Goal: Find contact information: Obtain details needed to contact an individual or organization

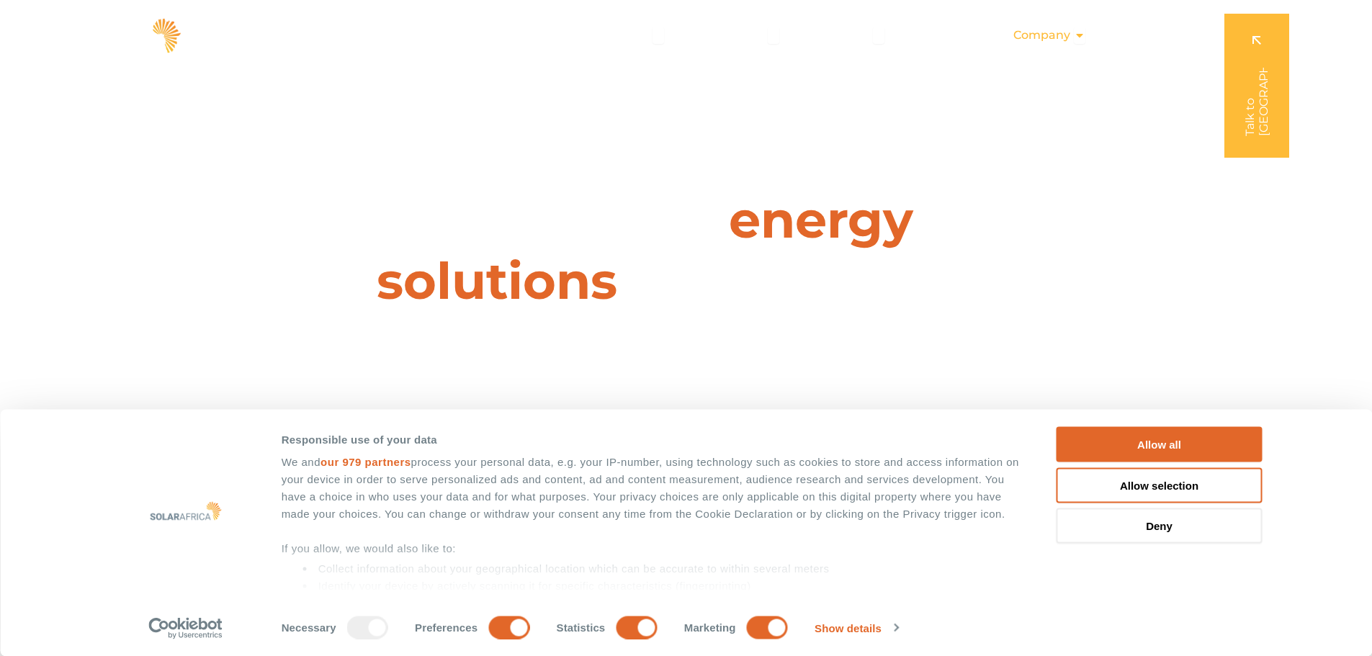
click at [1082, 36] on icon "Menu" at bounding box center [1080, 36] width 12 height 12
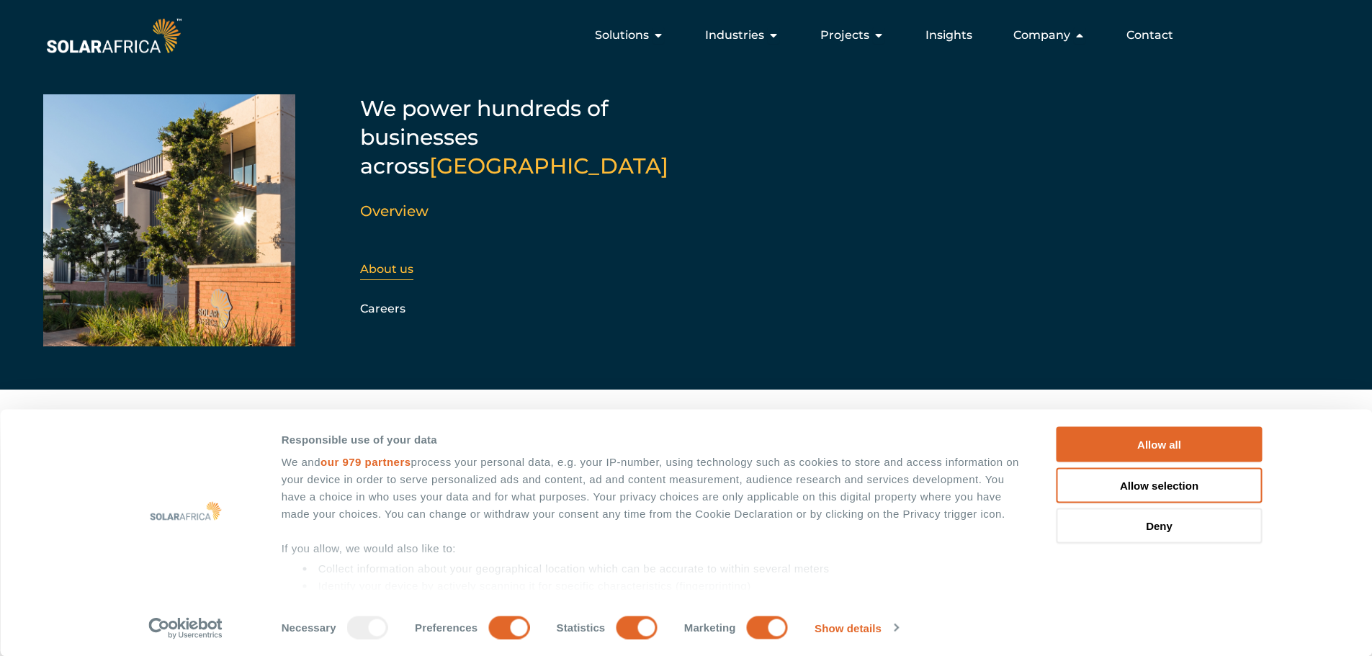
drag, startPoint x: 375, startPoint y: 245, endPoint x: 406, endPoint y: 240, distance: 30.7
click at [375, 262] on link "About us" at bounding box center [386, 269] width 53 height 14
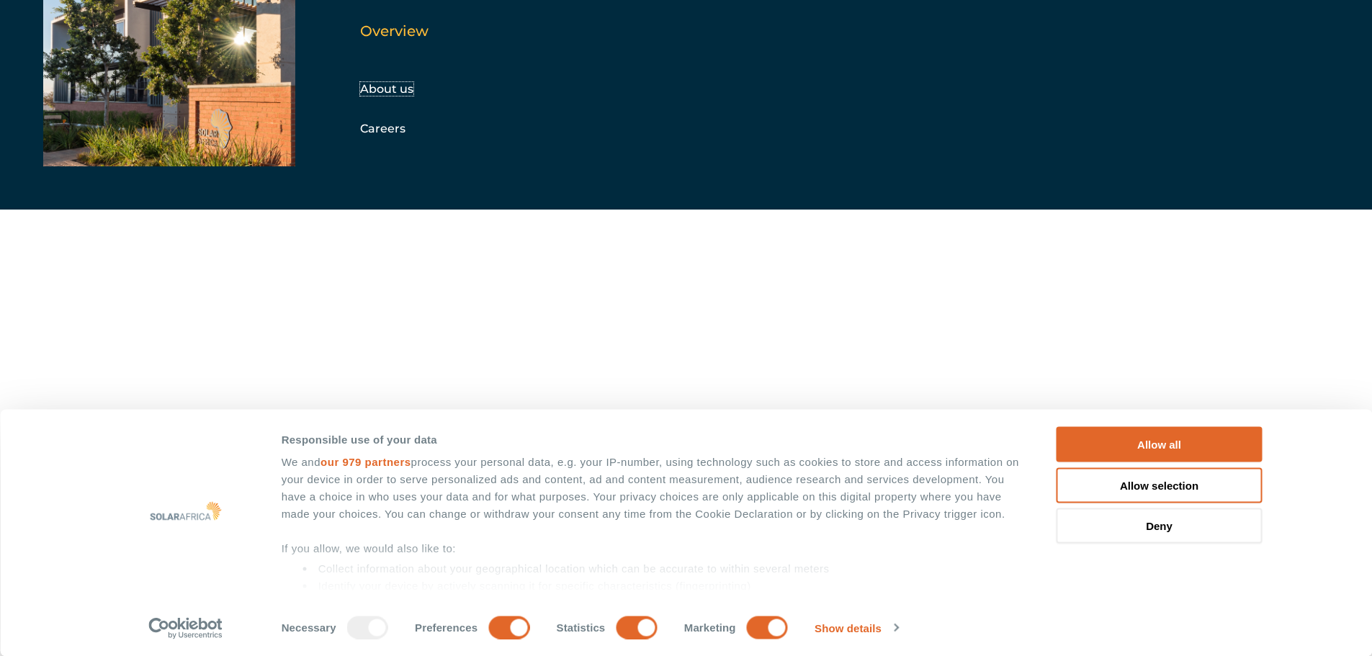
scroll to position [144, 0]
click at [1122, 442] on button "Allow all" at bounding box center [1160, 444] width 206 height 35
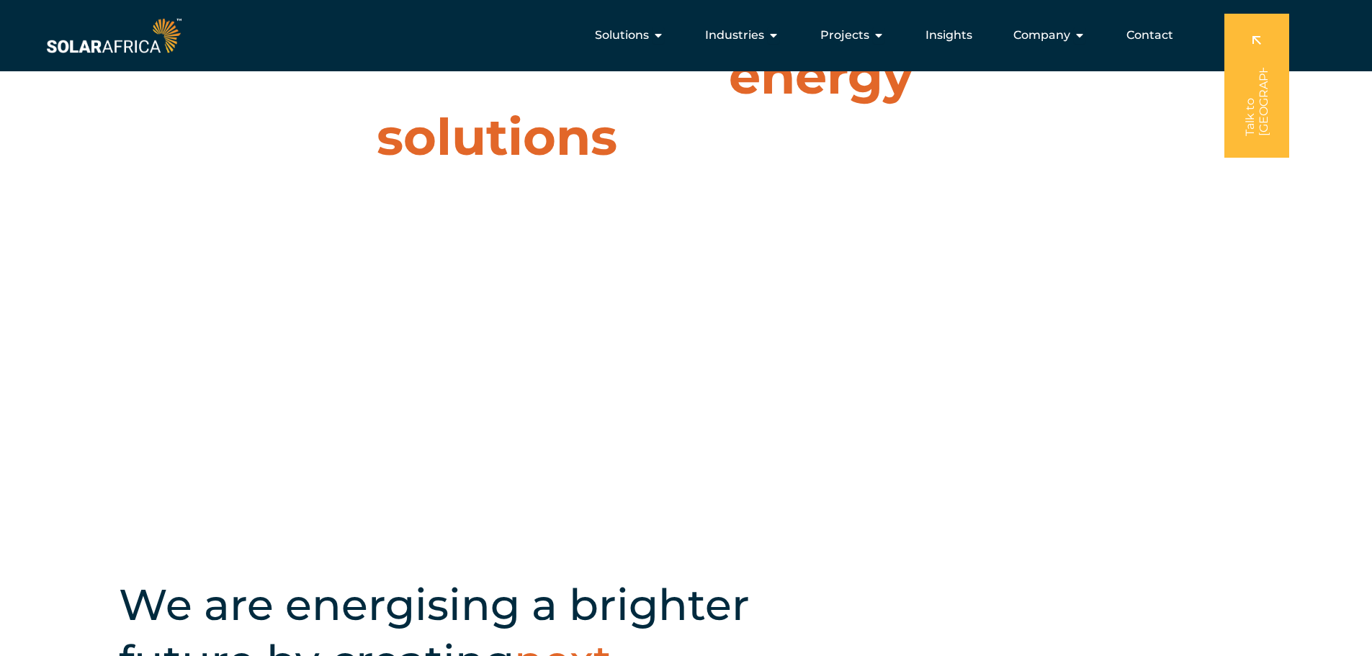
scroll to position [0, 0]
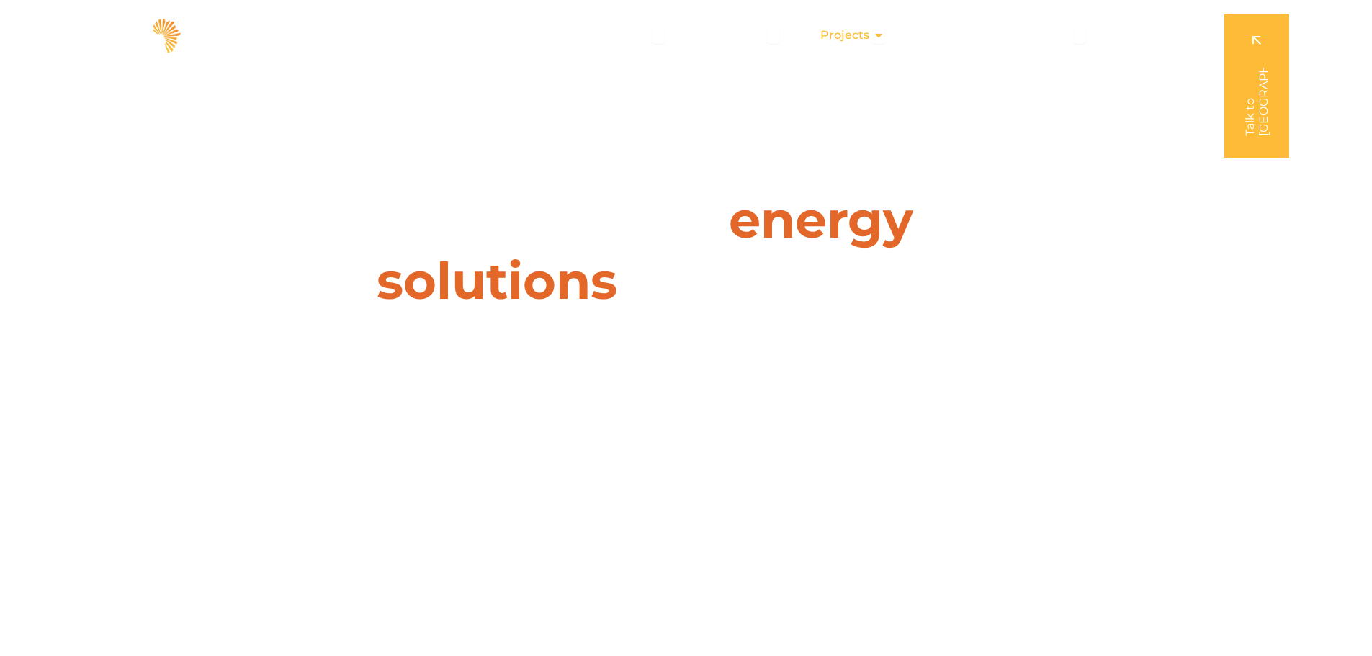
click at [880, 34] on icon "Menu" at bounding box center [879, 36] width 12 height 12
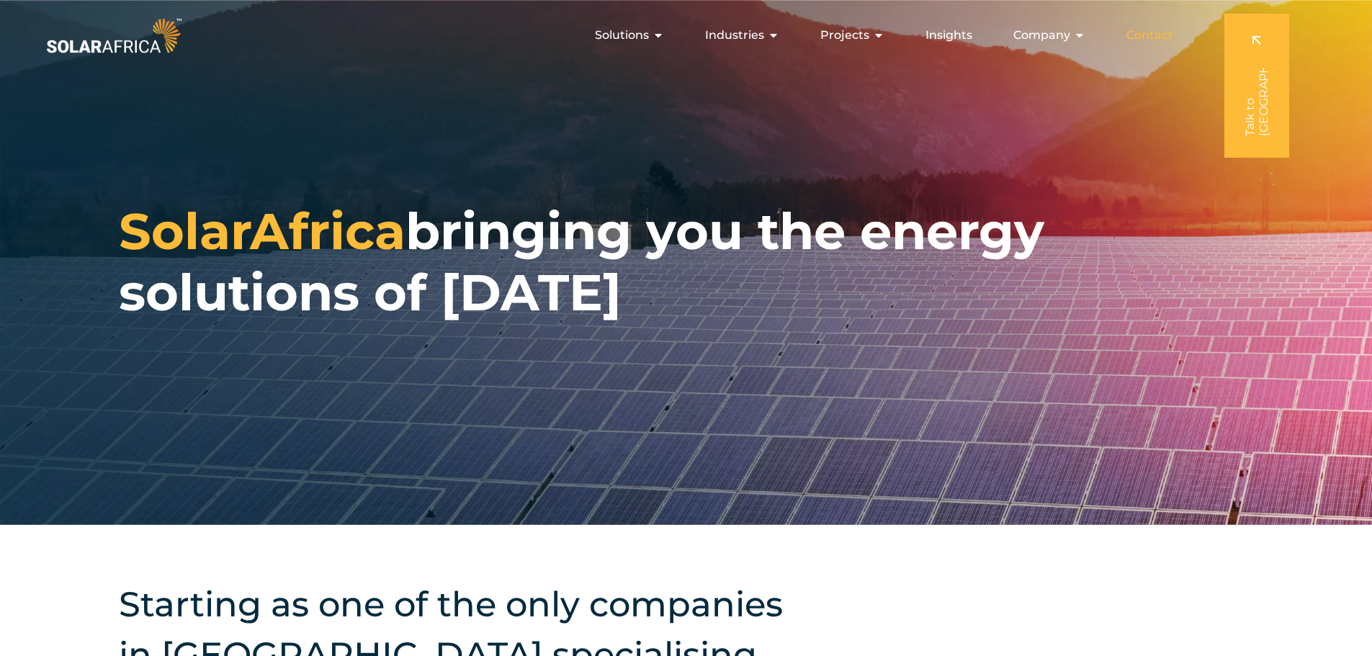
click at [1141, 37] on span "Contact" at bounding box center [1150, 35] width 47 height 17
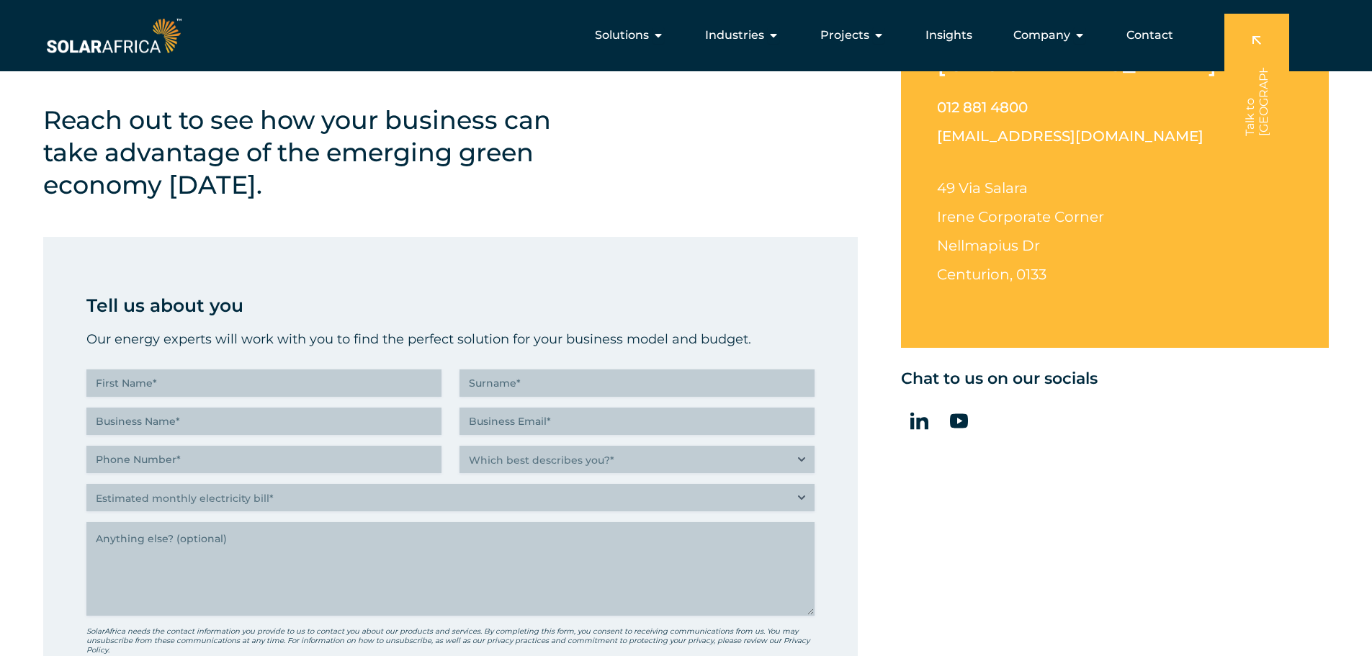
scroll to position [432, 0]
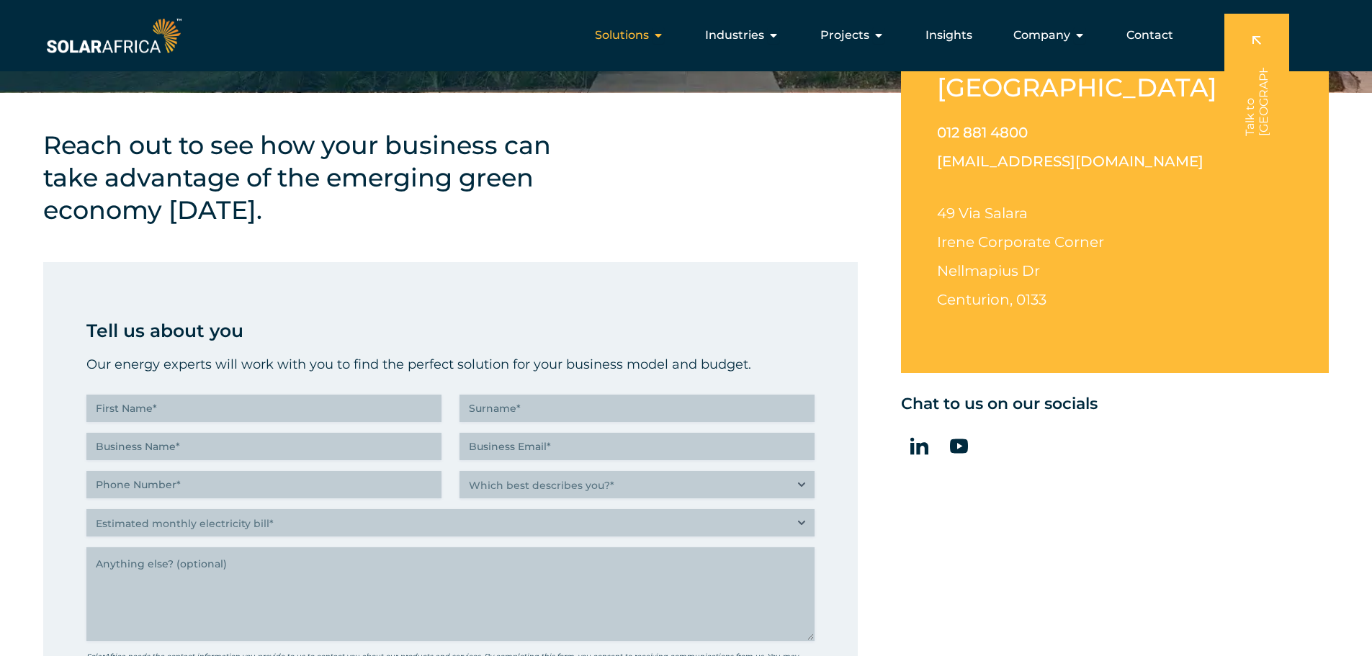
click at [619, 31] on span "Solutions" at bounding box center [622, 35] width 54 height 17
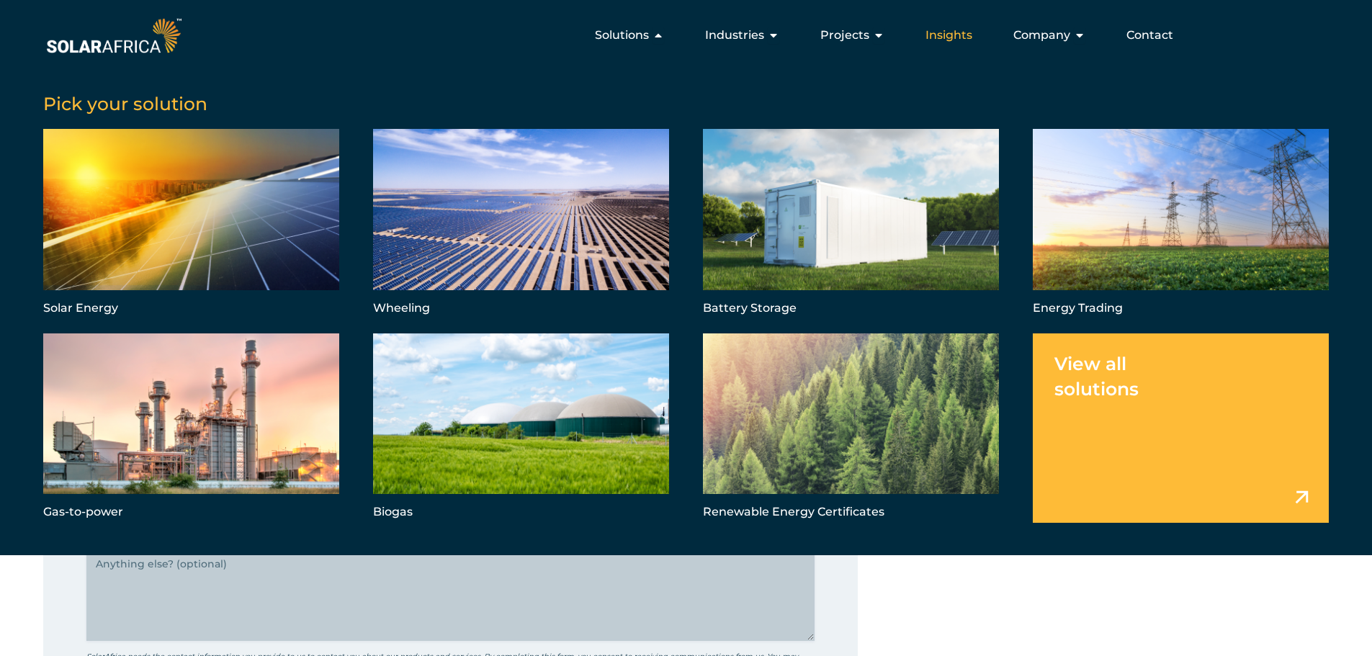
click at [938, 36] on span "Insights" at bounding box center [949, 35] width 47 height 17
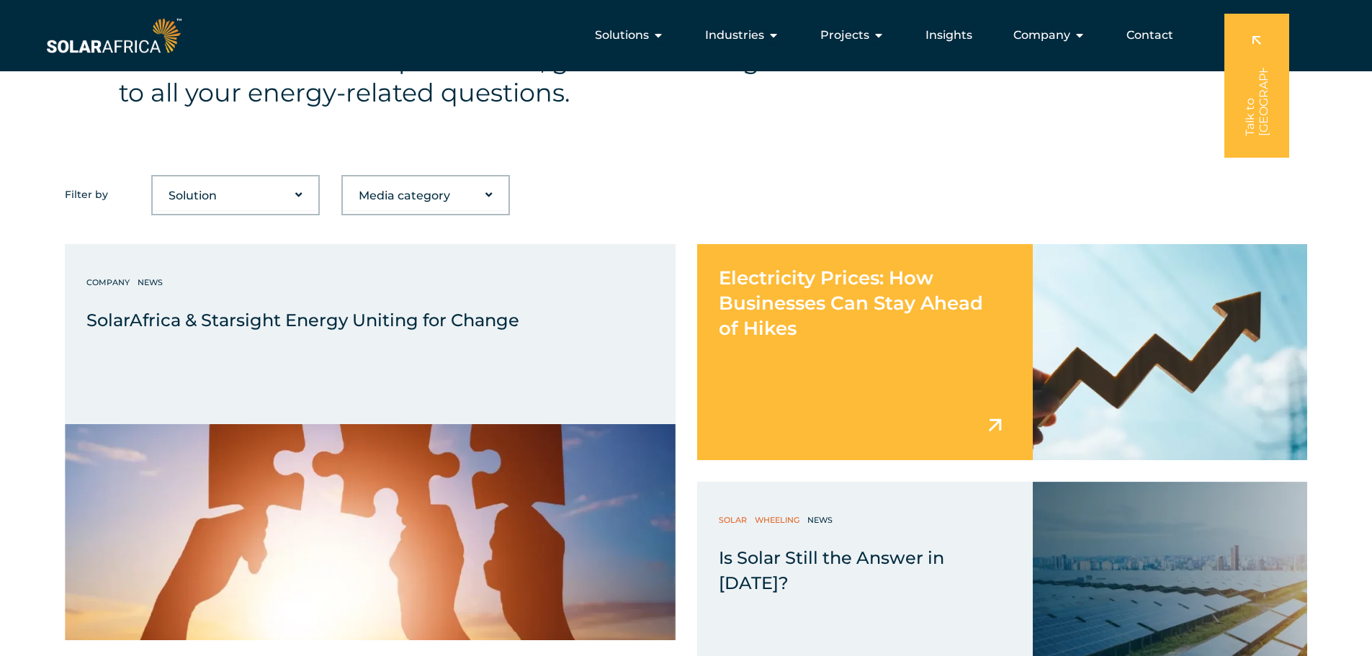
scroll to position [504, 0]
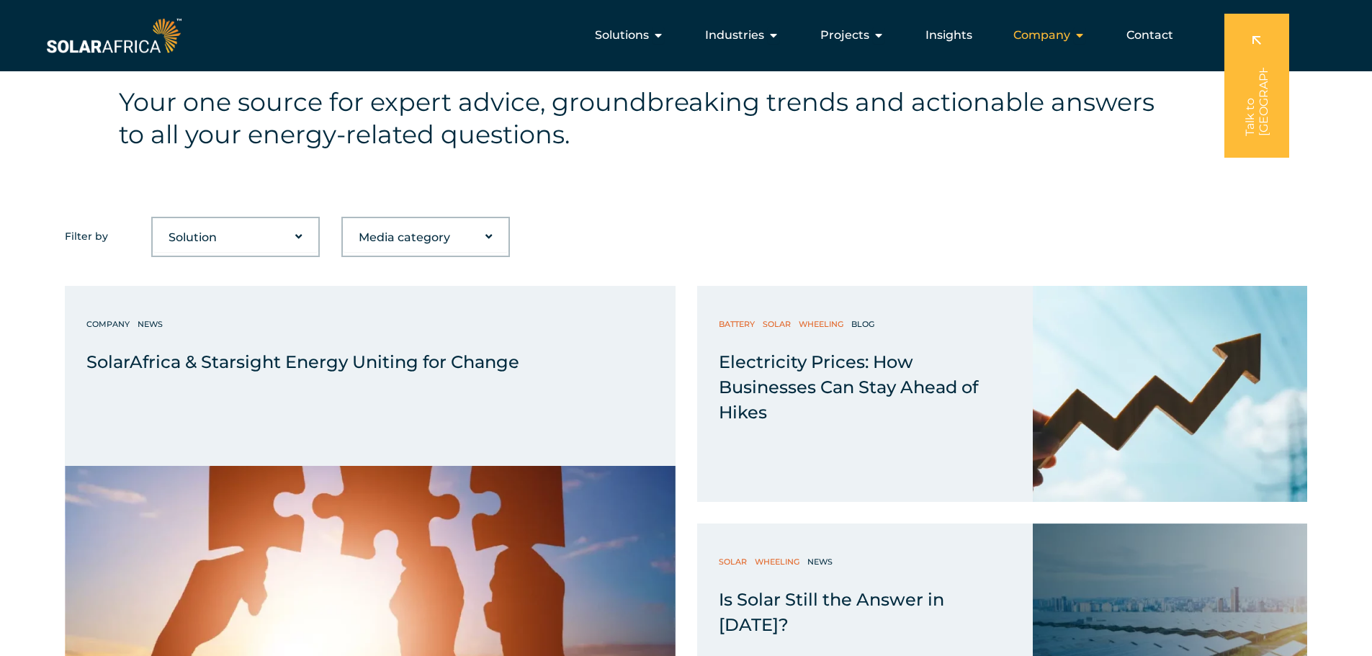
click at [1082, 39] on icon "Menu" at bounding box center [1080, 36] width 12 height 12
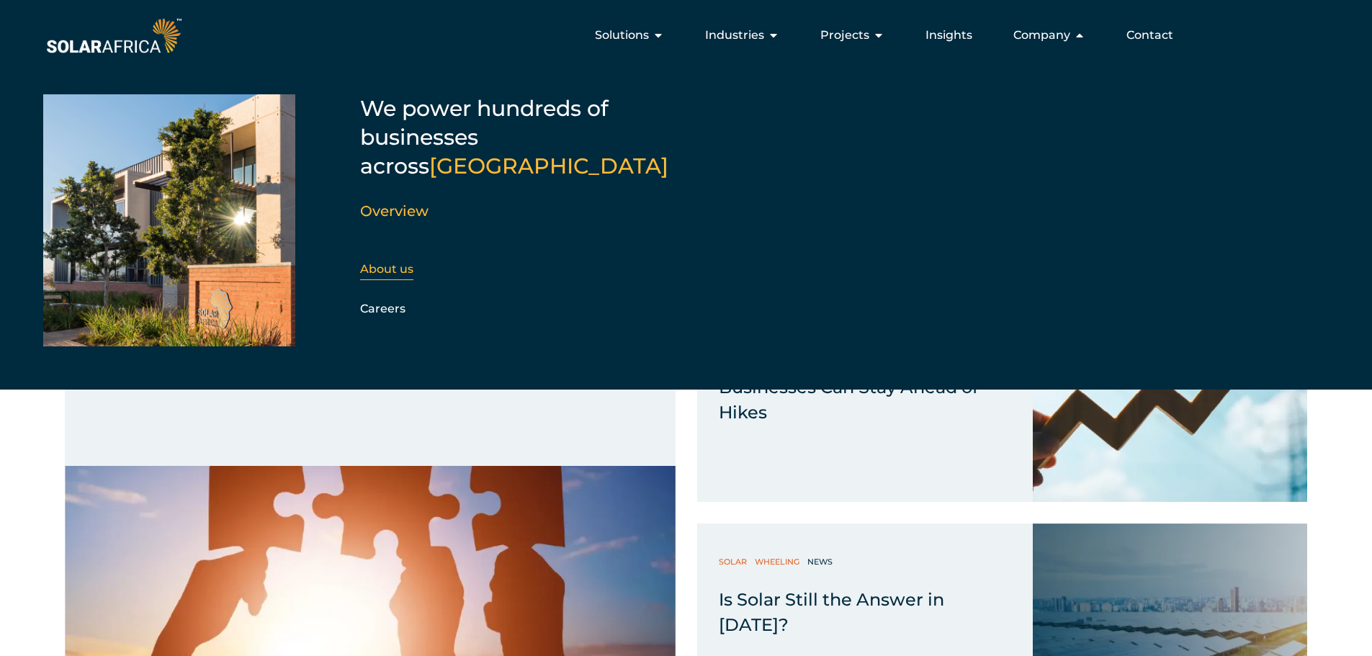
click at [385, 262] on link "About us" at bounding box center [386, 269] width 53 height 14
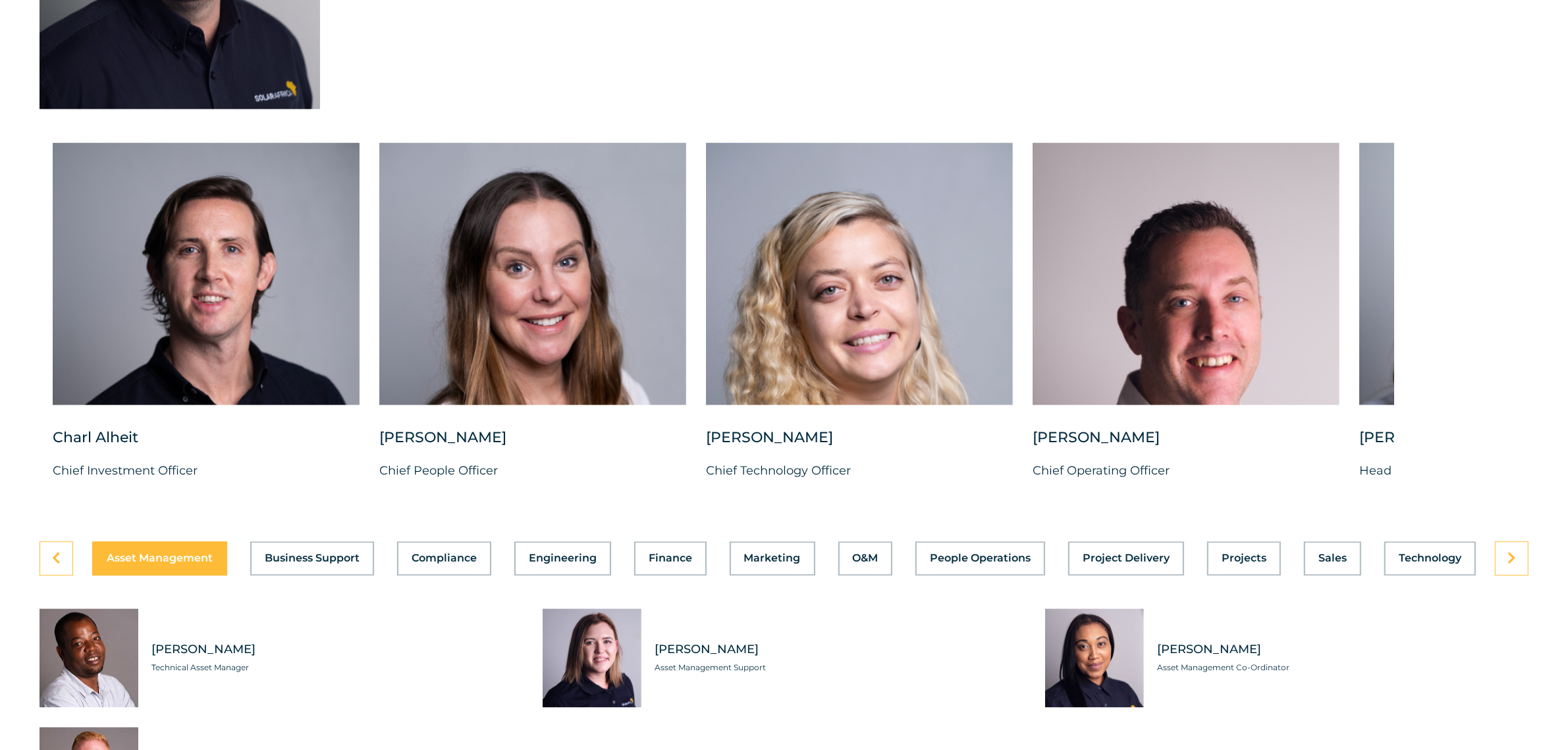
scroll to position [3360, 0]
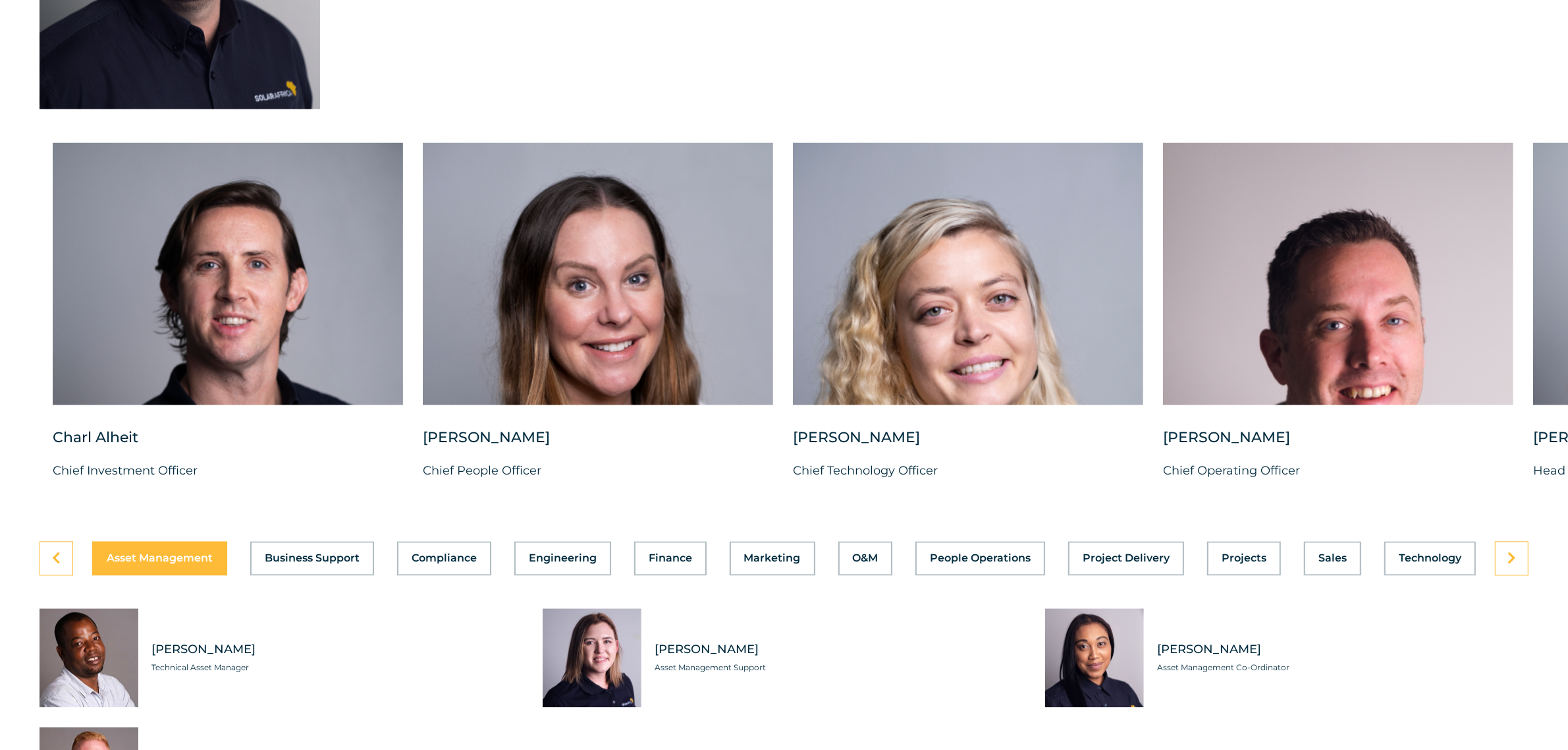
drag, startPoint x: 1259, startPoint y: 2, endPoint x: 1138, endPoint y: 506, distance: 518.3
click at [1138, 480] on p "Chief Technology Officer" at bounding box center [967, 471] width 350 height 20
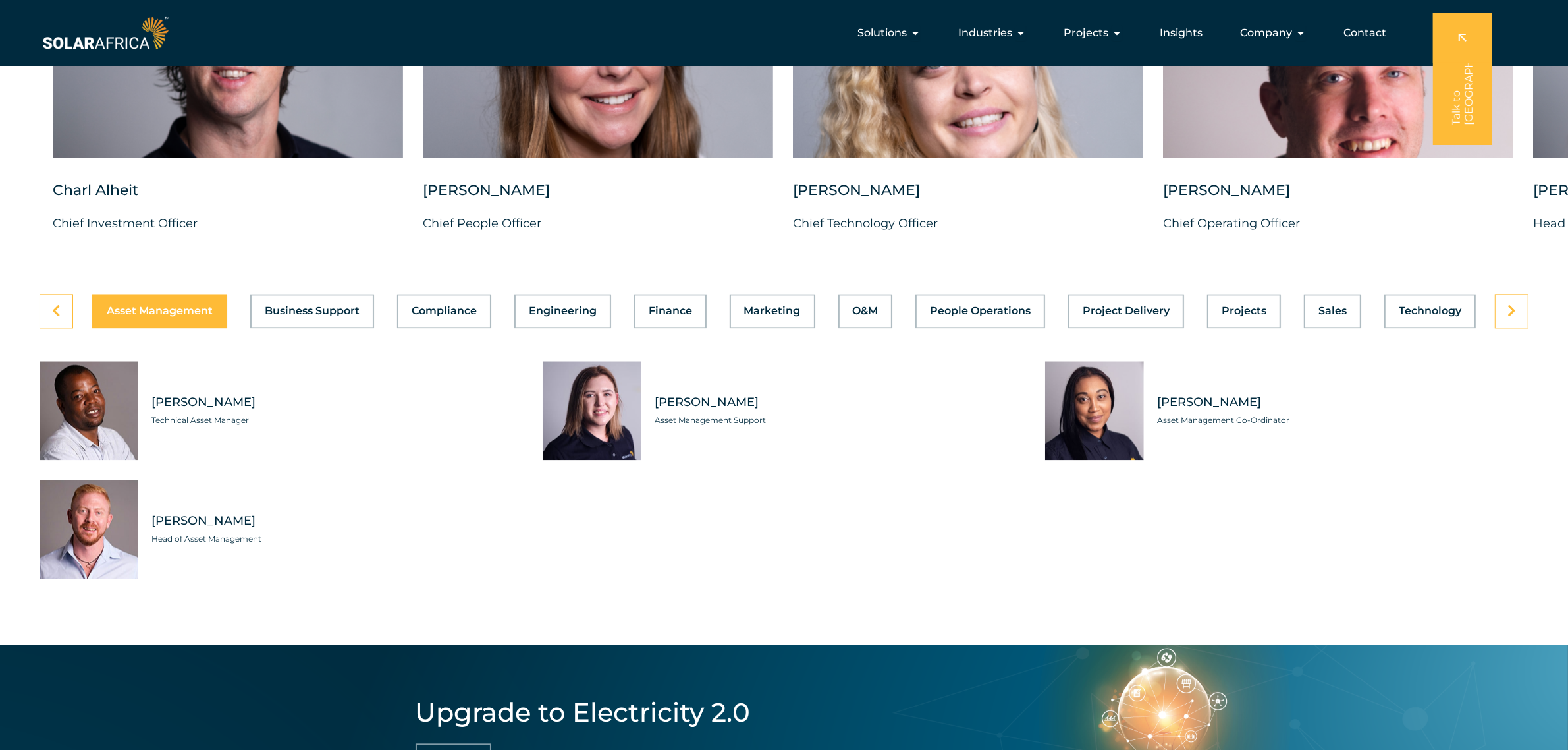
scroll to position [3525, 0]
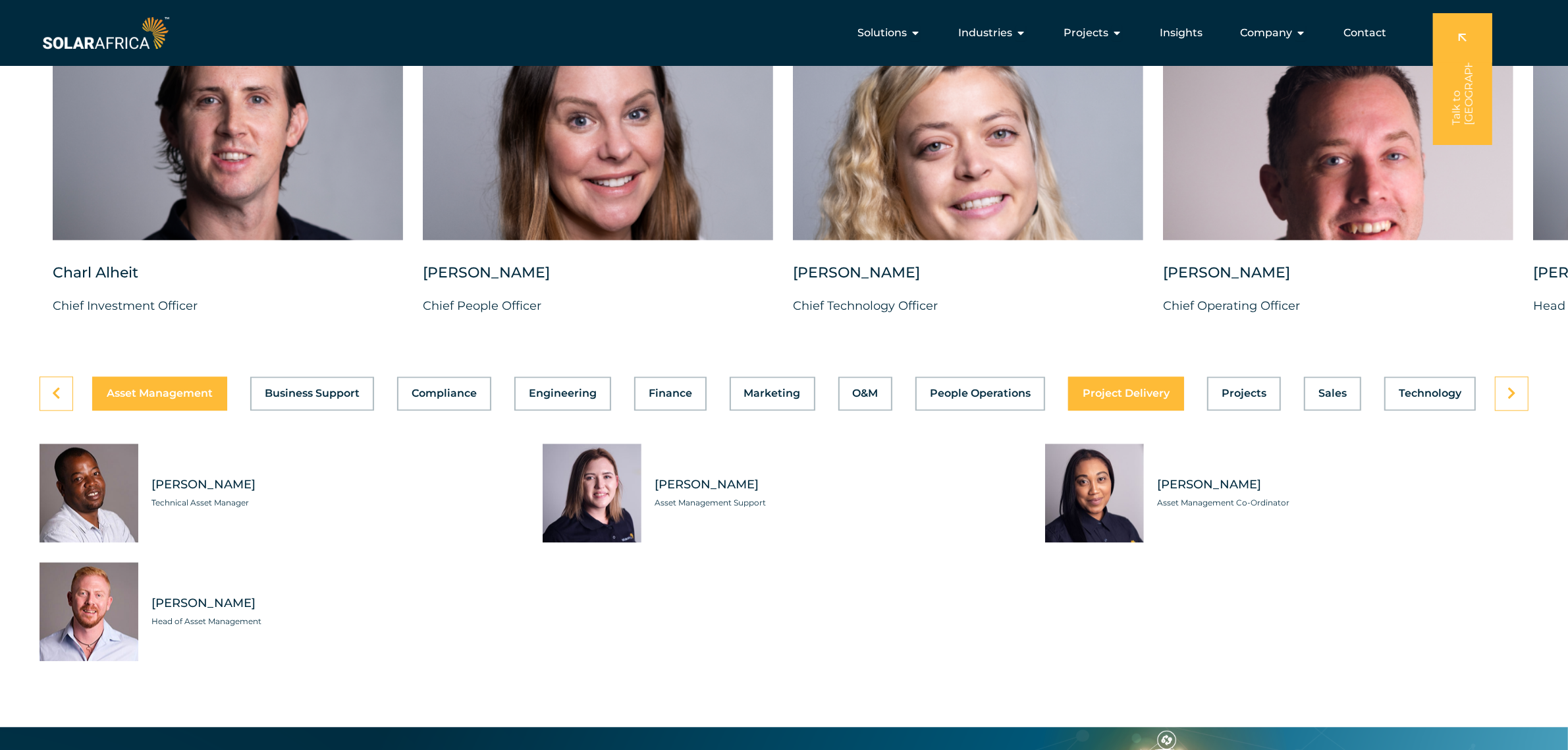
click at [1099, 399] on span "Project Delivery" at bounding box center [1125, 393] width 87 height 11
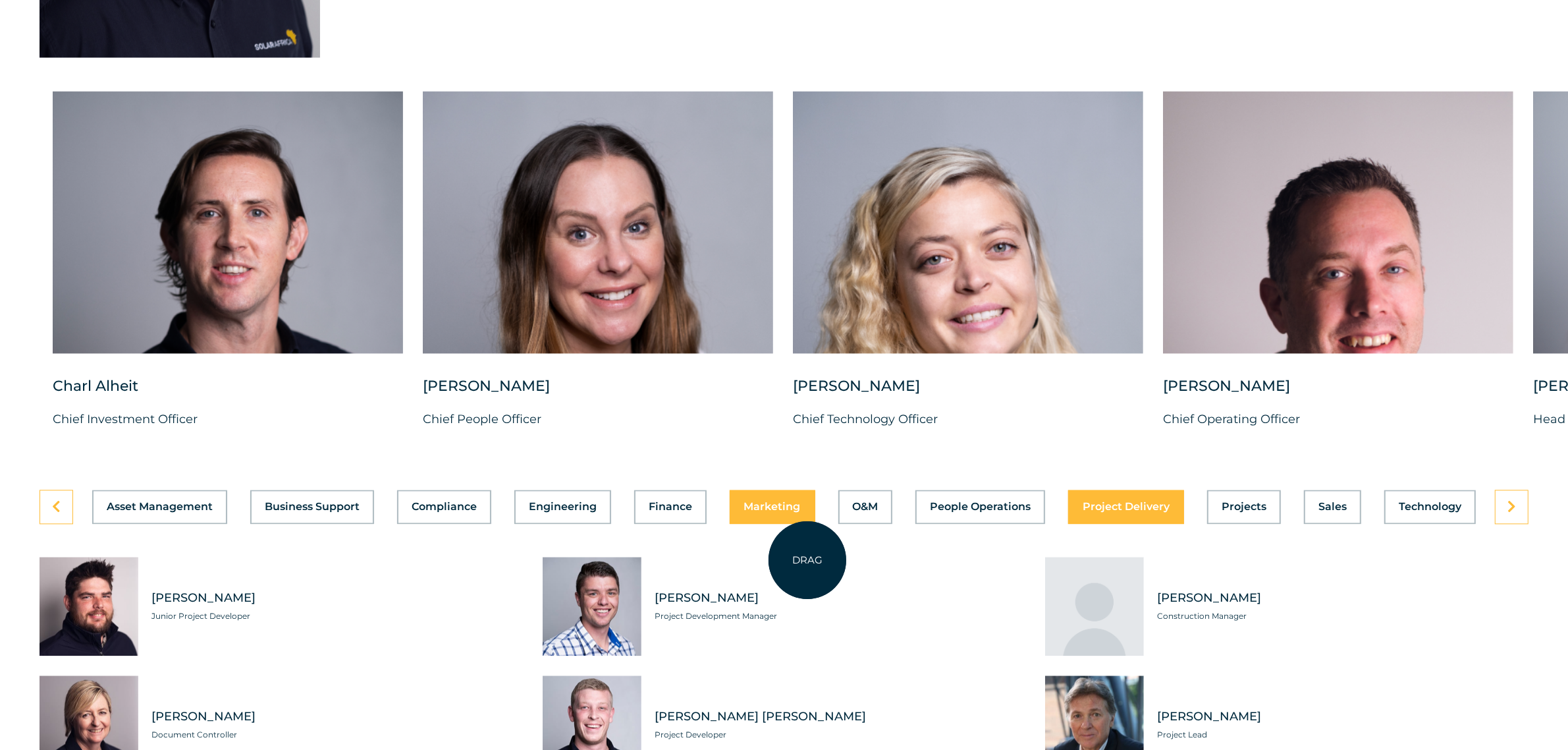
scroll to position [3443, 0]
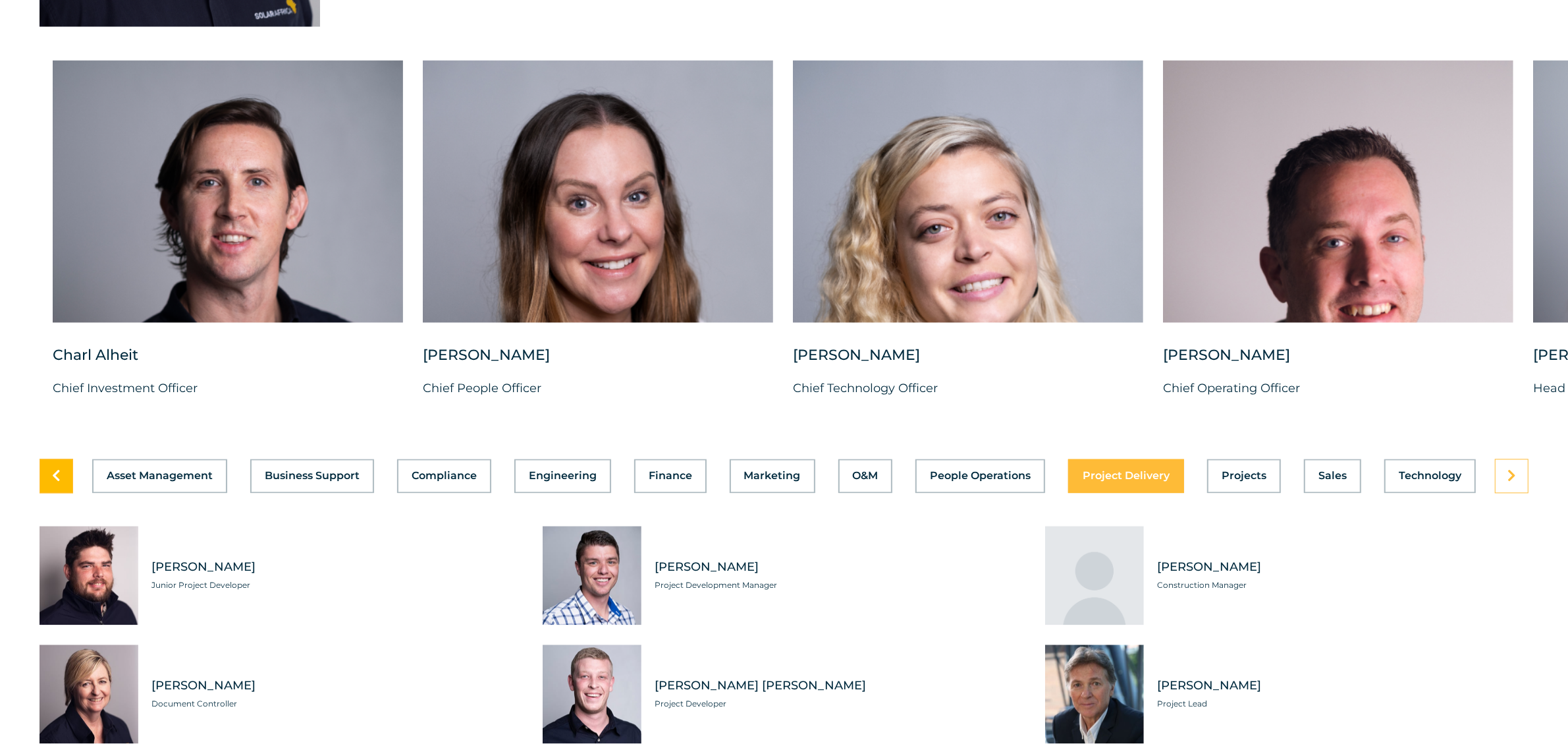
click at [56, 482] on icon at bounding box center [56, 476] width 8 height 13
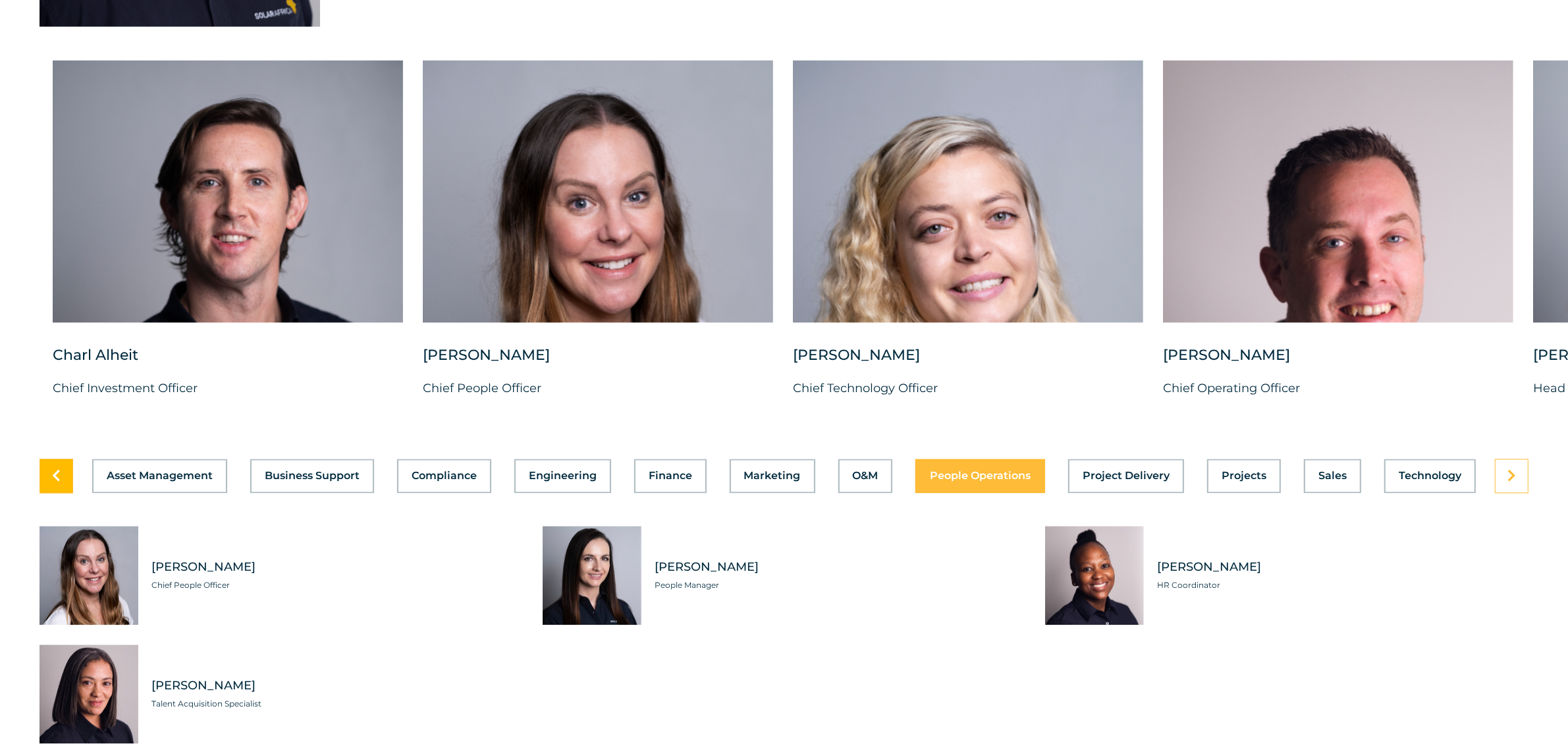
click at [56, 482] on icon at bounding box center [56, 476] width 8 height 13
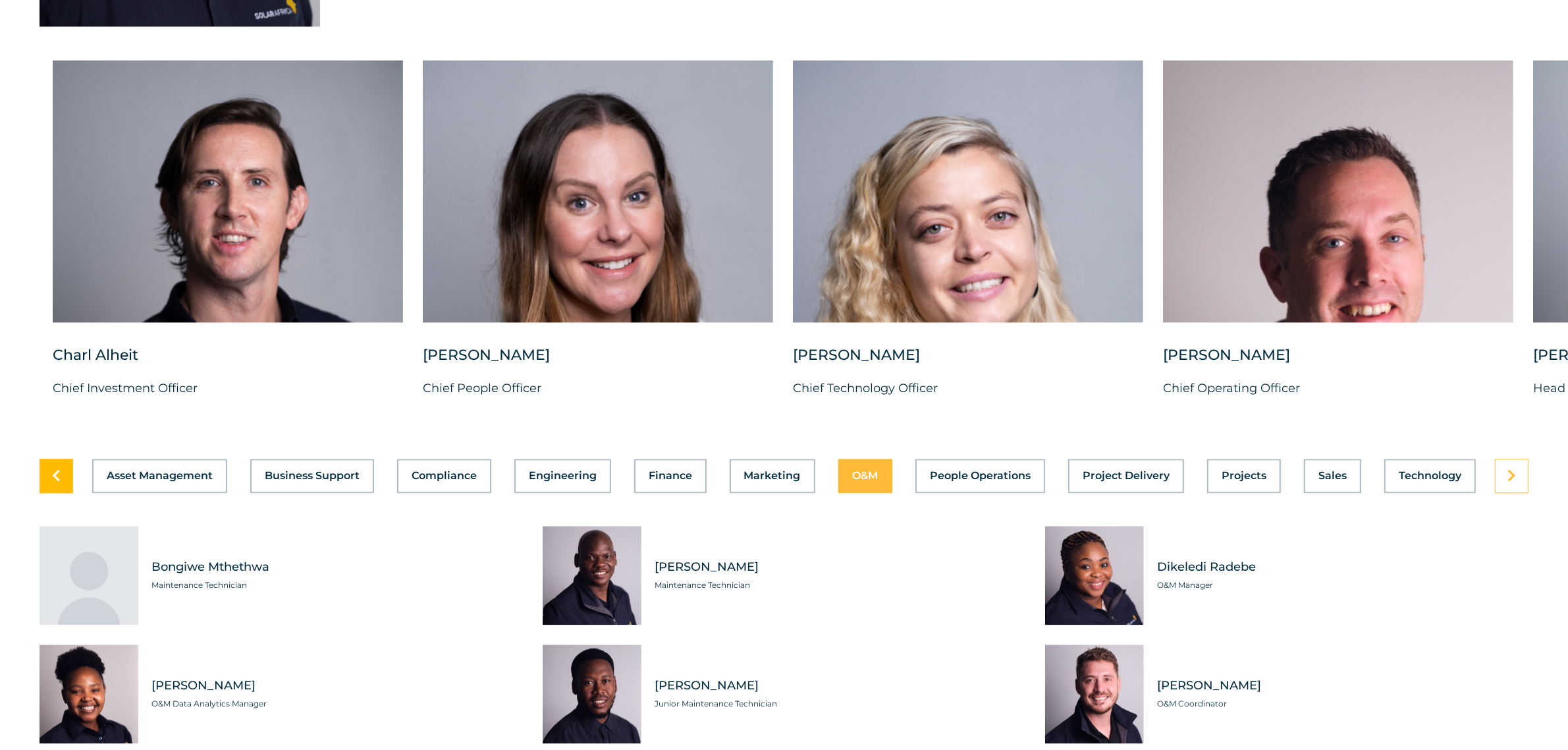
click at [56, 482] on icon at bounding box center [56, 476] width 8 height 13
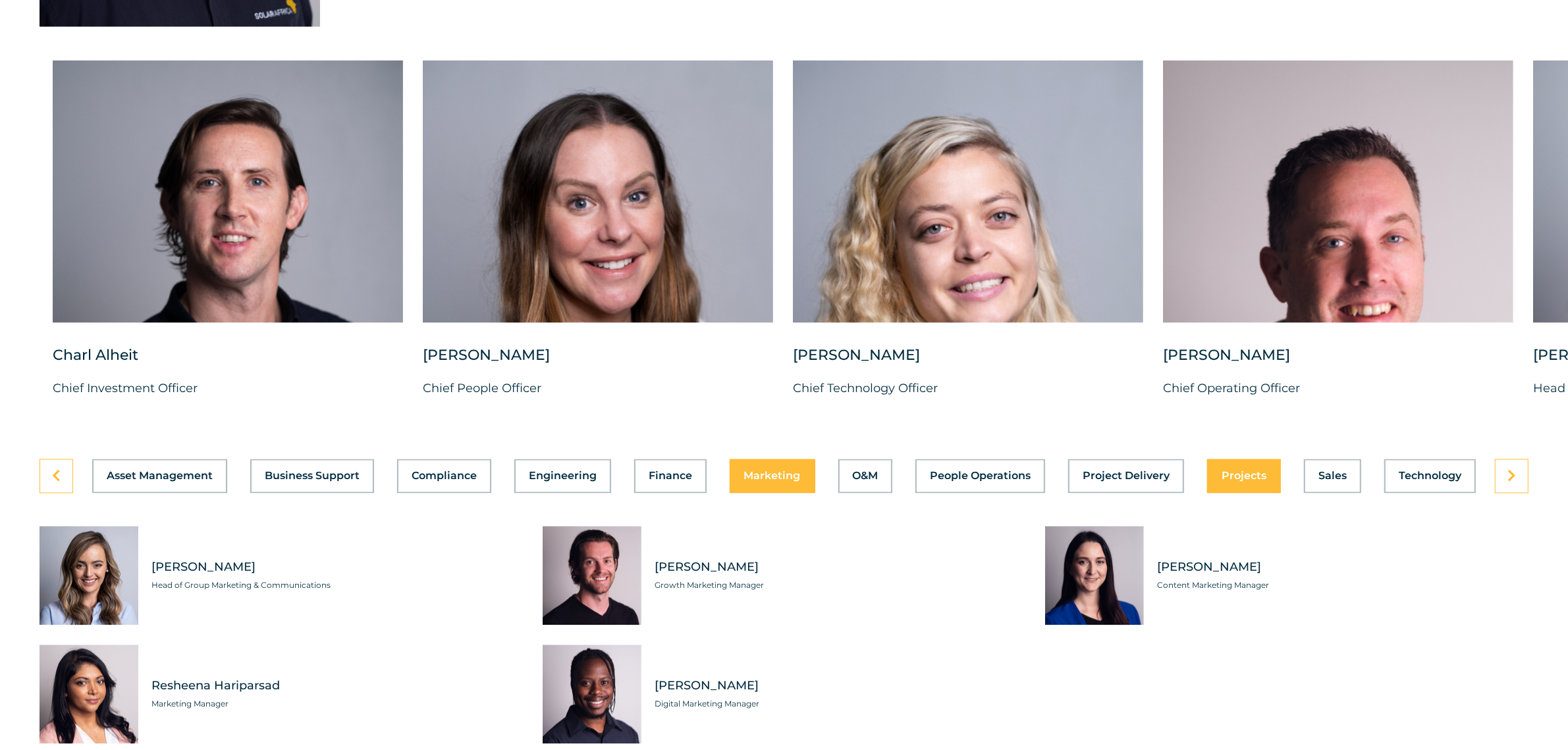
click at [1246, 493] on button "Projects" at bounding box center [1244, 475] width 74 height 34
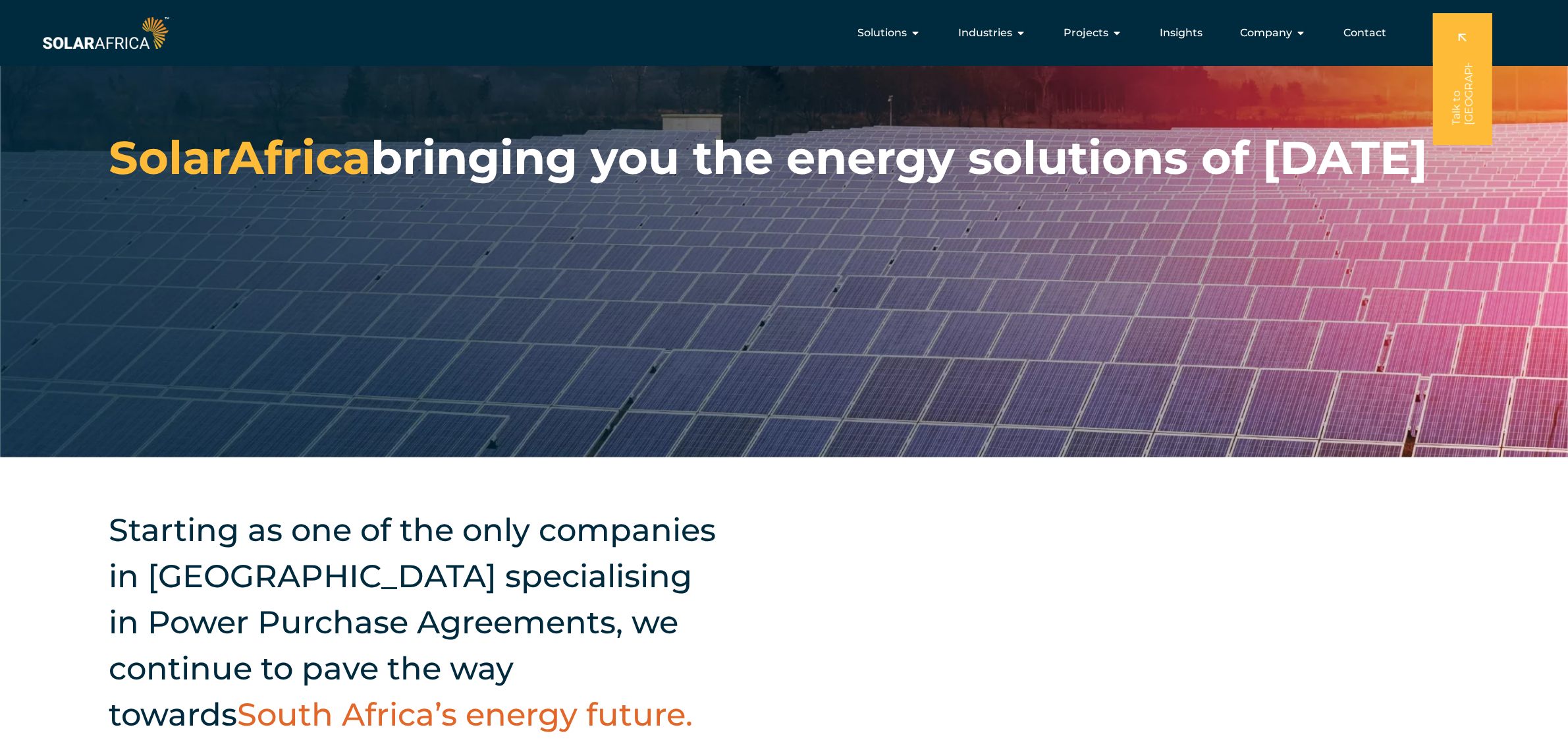
scroll to position [0, 0]
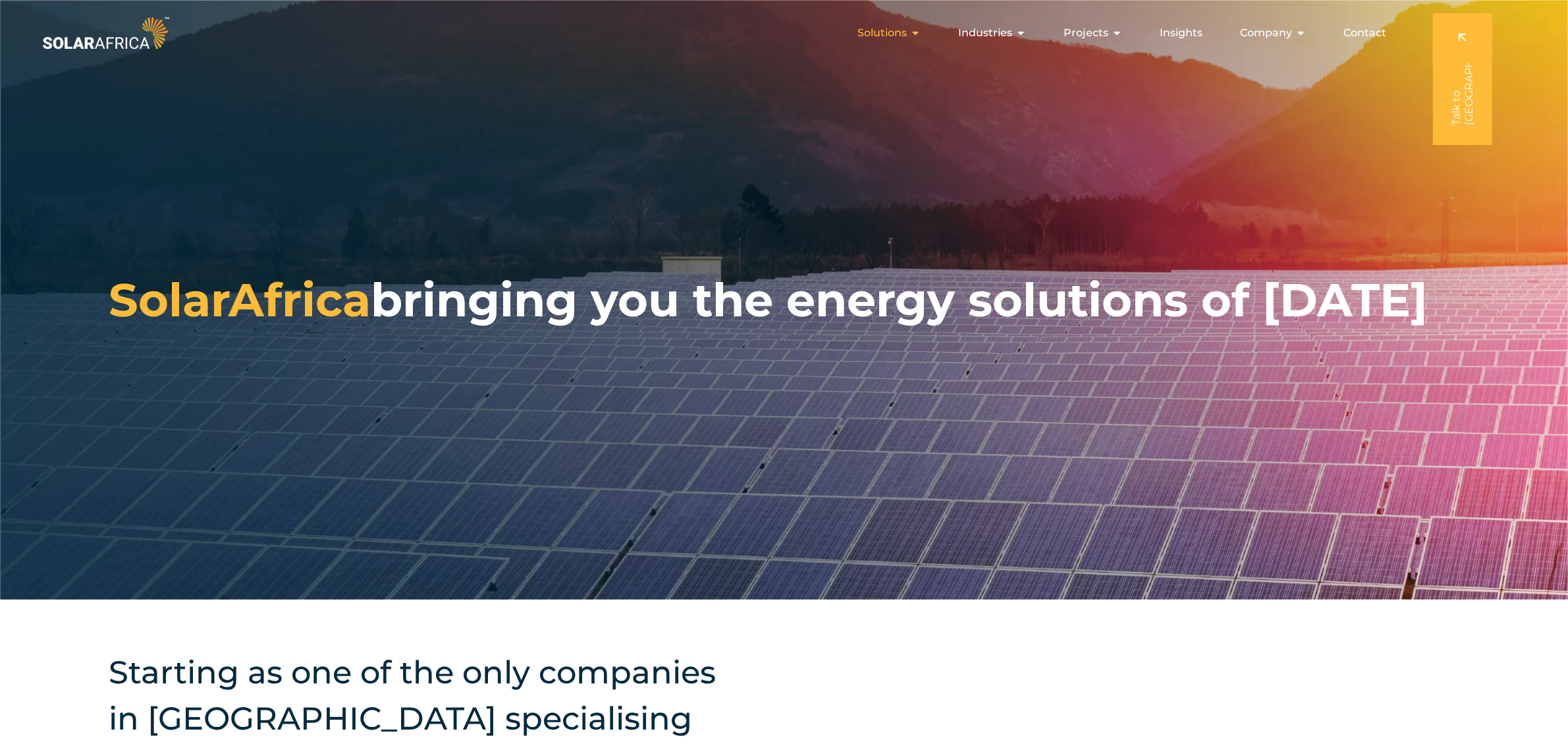
click at [917, 34] on icon "Menu" at bounding box center [916, 33] width 11 height 11
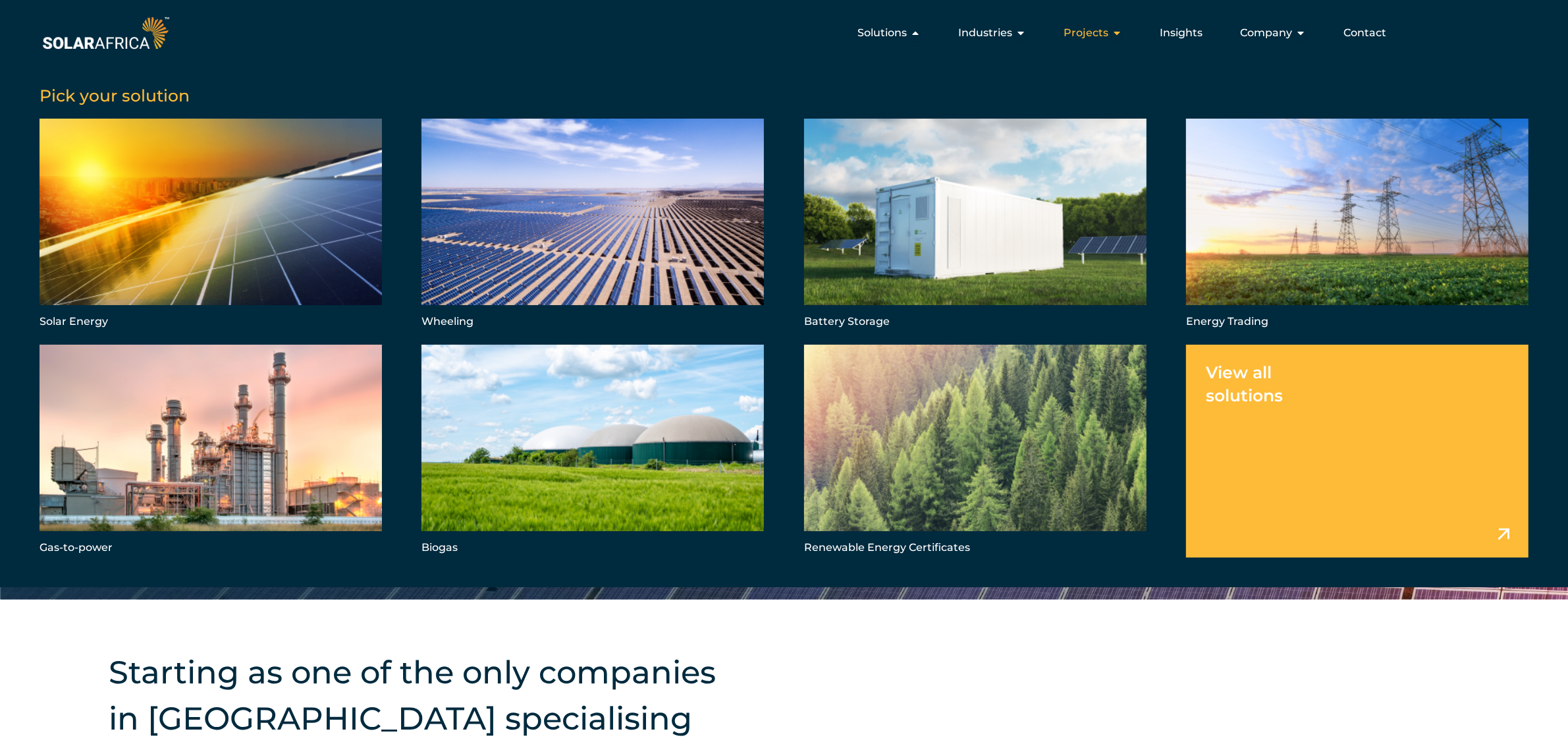
click at [1122, 34] on icon "Menu" at bounding box center [1117, 33] width 11 height 11
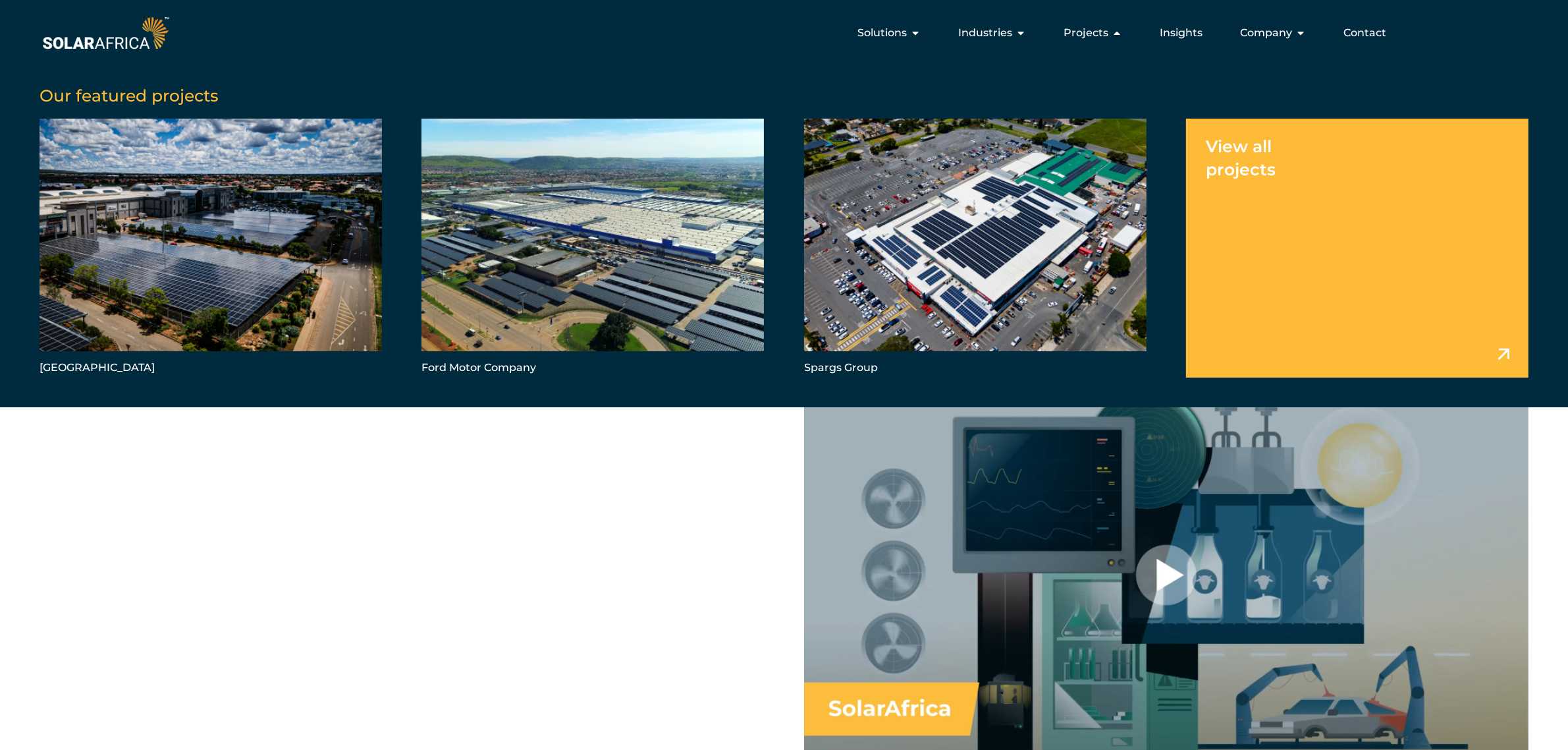
scroll to position [741, 0]
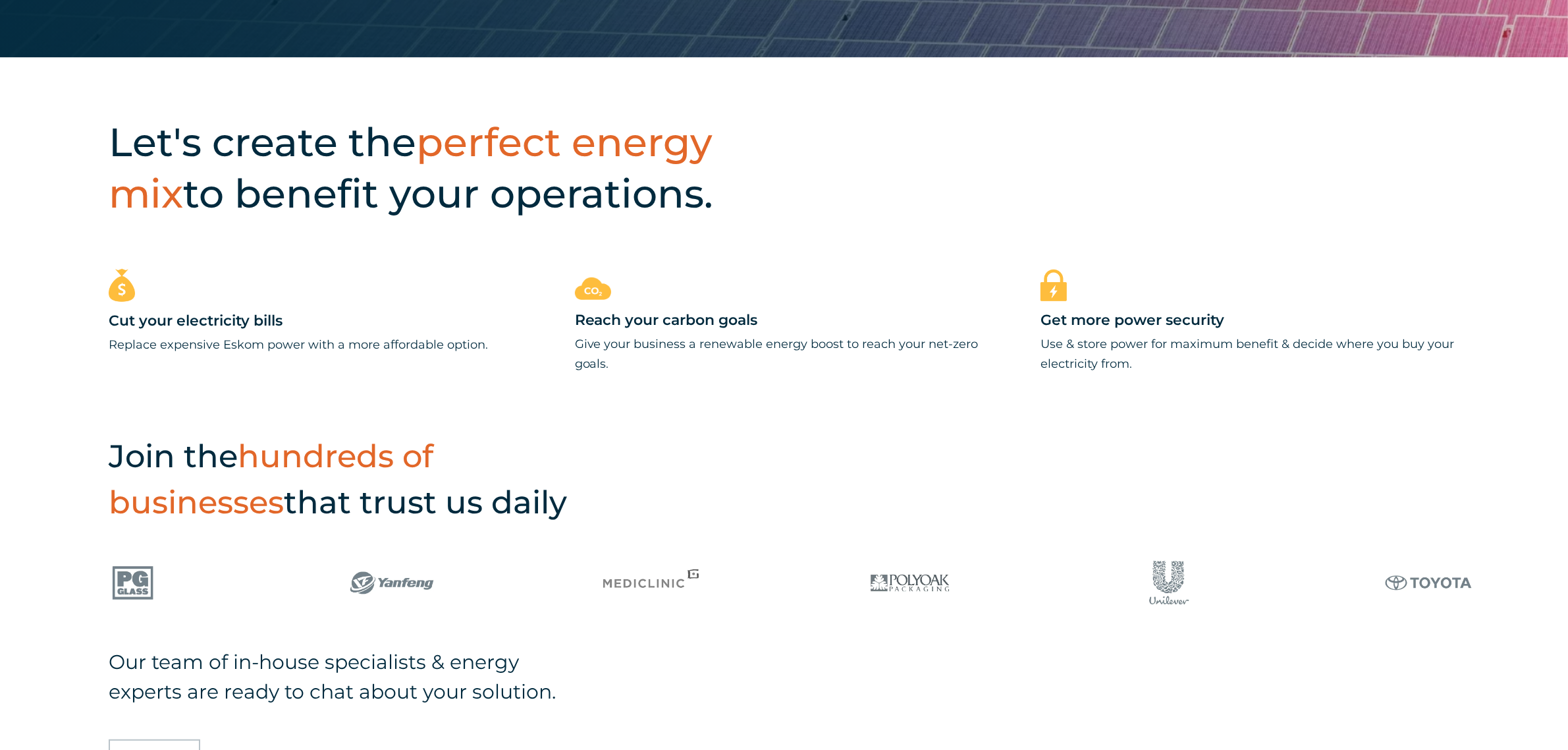
scroll to position [741, 0]
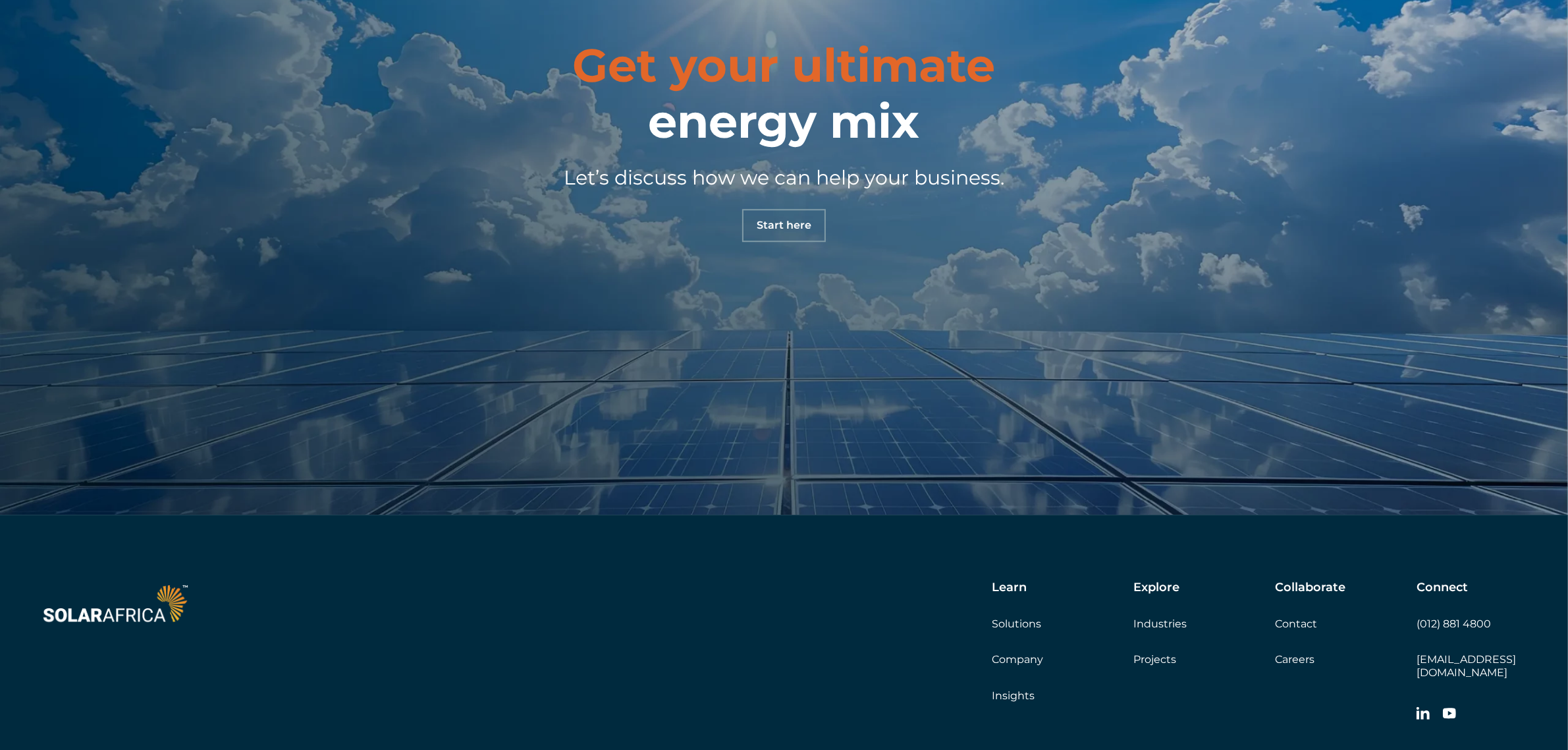
scroll to position [4781, 0]
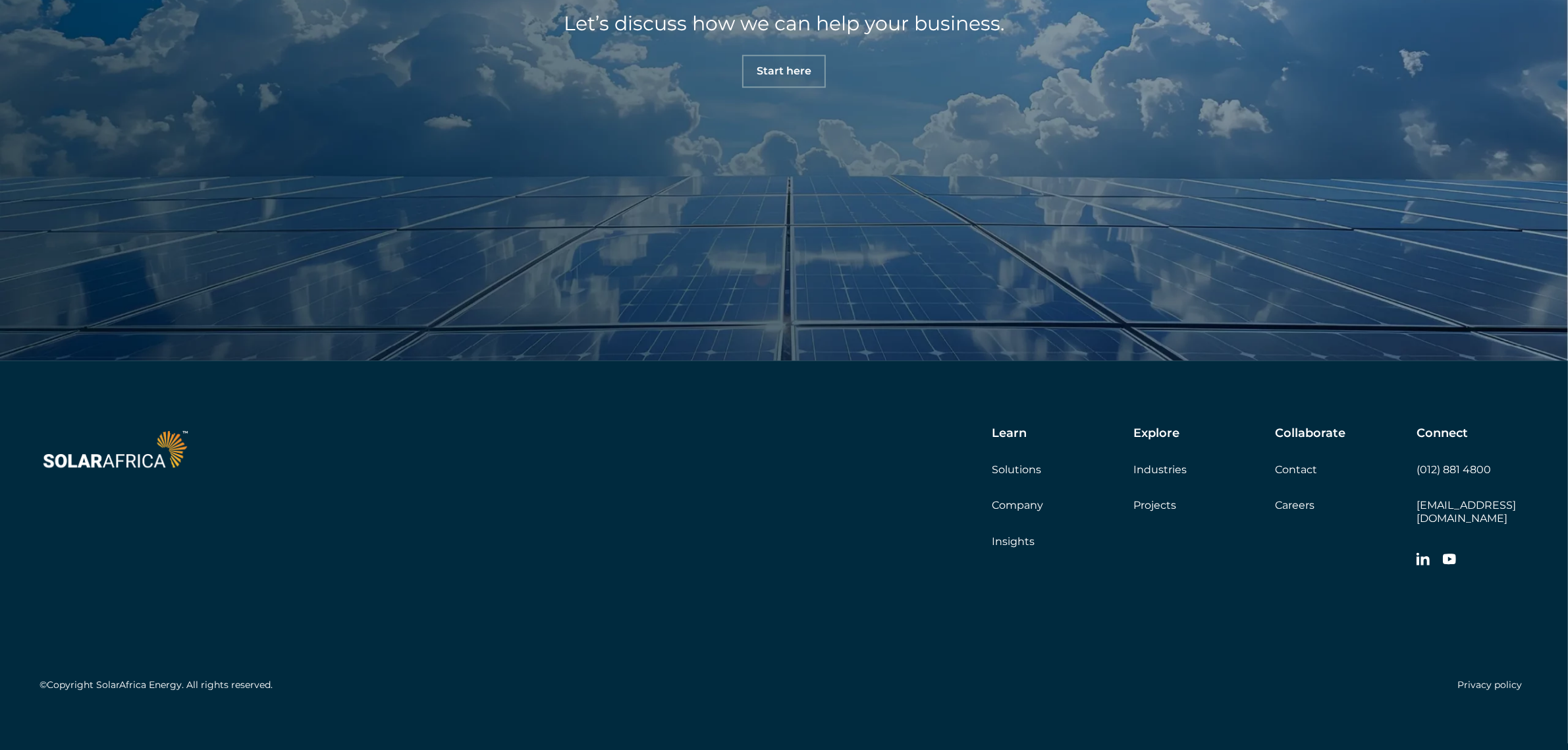
click at [1295, 470] on link "Contact" at bounding box center [1296, 469] width 42 height 13
